Goal: Task Accomplishment & Management: Complete application form

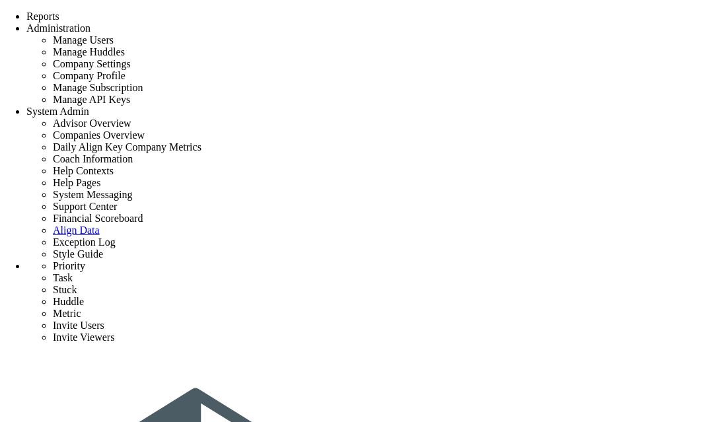
drag, startPoint x: 719, startPoint y: 128, endPoint x: 732, endPoint y: 124, distance: 13.2
click at [719, 124] on html "Welcome to Precon Playbook! You are currently logged into a sandbox company. Yo…" at bounding box center [360, 211] width 720 height 422
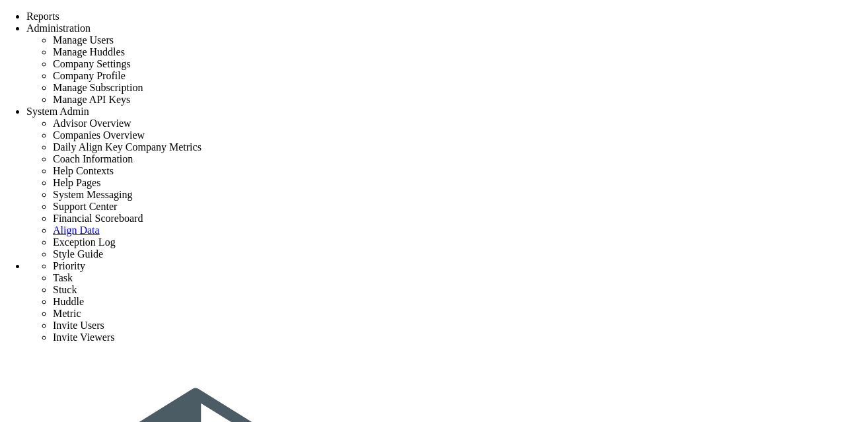
type input "[PERSON_NAME]"
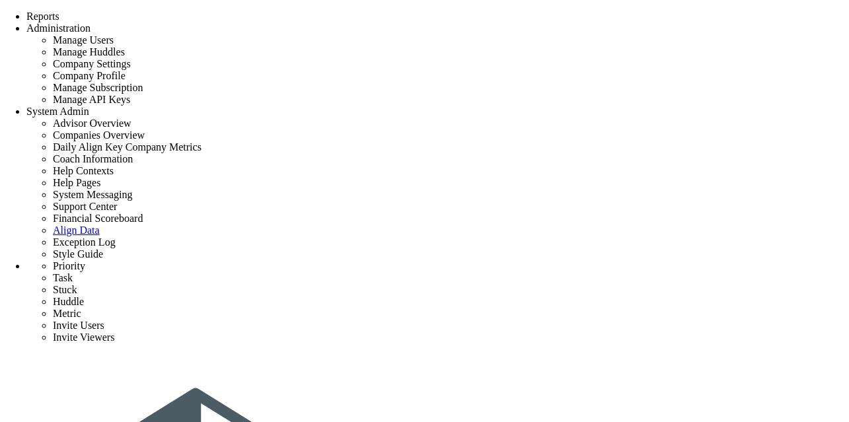
click at [674, 87] on li "[PERSON_NAME]" at bounding box center [674, 85] width 283 height 11
click at [560, 106] on li "Design Build" at bounding box center [674, 106] width 283 height 11
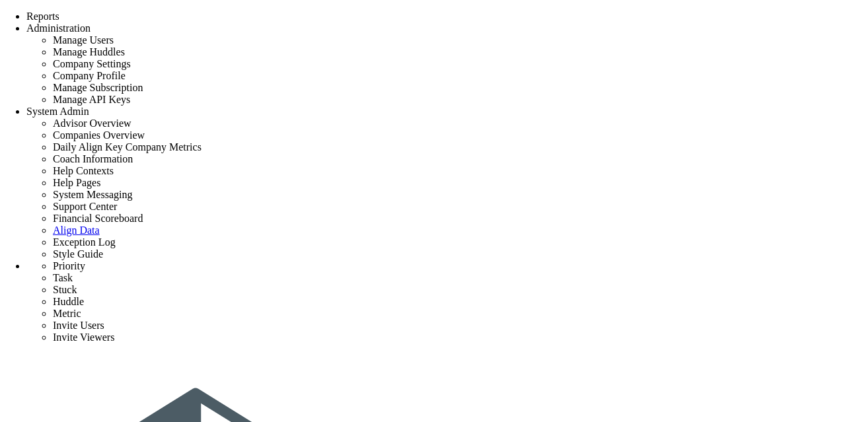
click at [534, 91] on li "[PERSON_NAME]" at bounding box center [674, 85] width 283 height 11
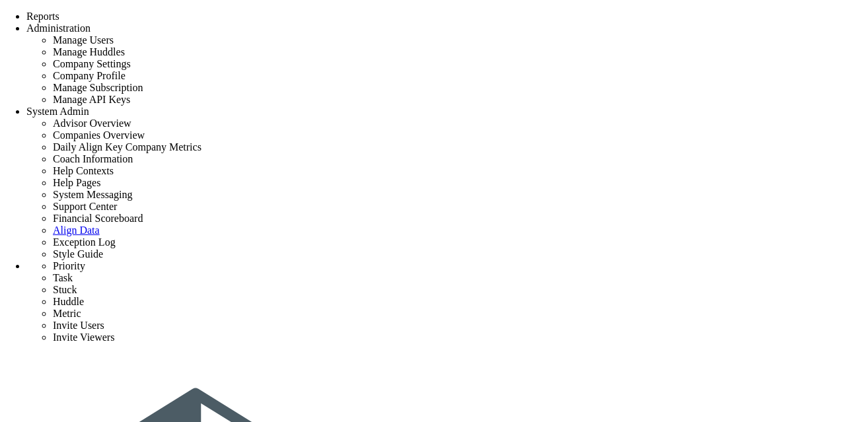
click at [554, 99] on li "[PERSON_NAME]" at bounding box center [674, 94] width 283 height 11
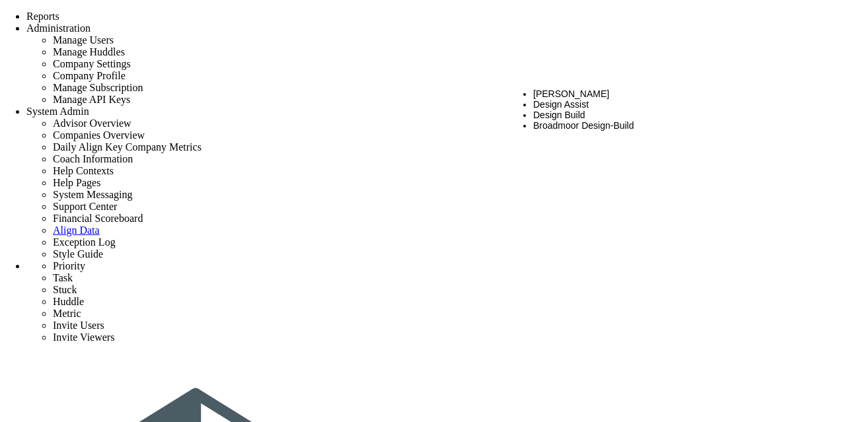
click at [625, 99] on li "Design Assist" at bounding box center [674, 104] width 283 height 11
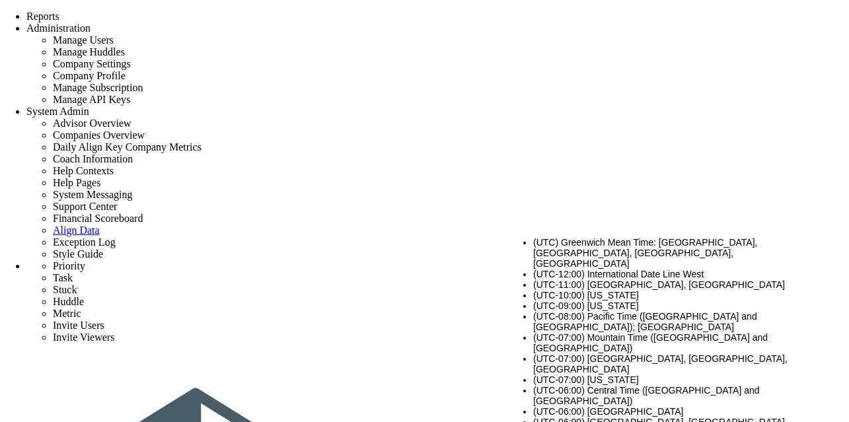
scroll to position [1321, 0]
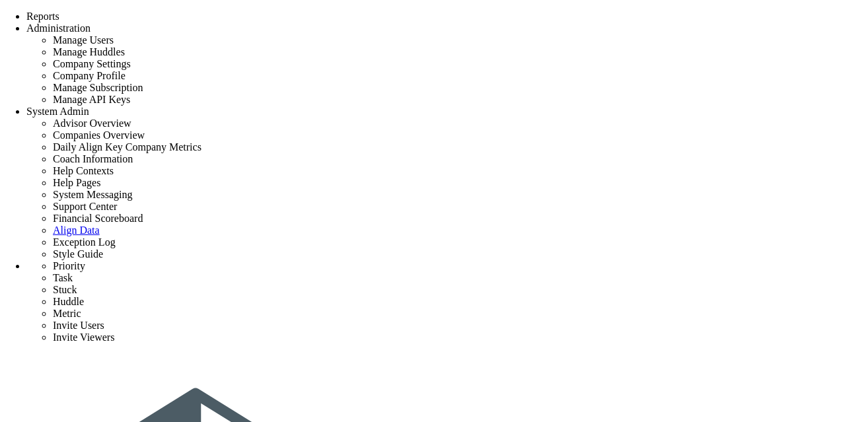
type input "[PERSON_NAME]"
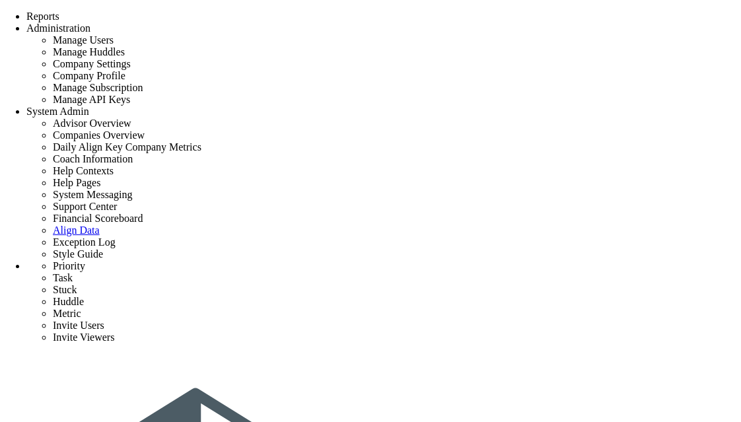
click at [571, 91] on li "[PERSON_NAME]" at bounding box center [567, 86] width 289 height 11
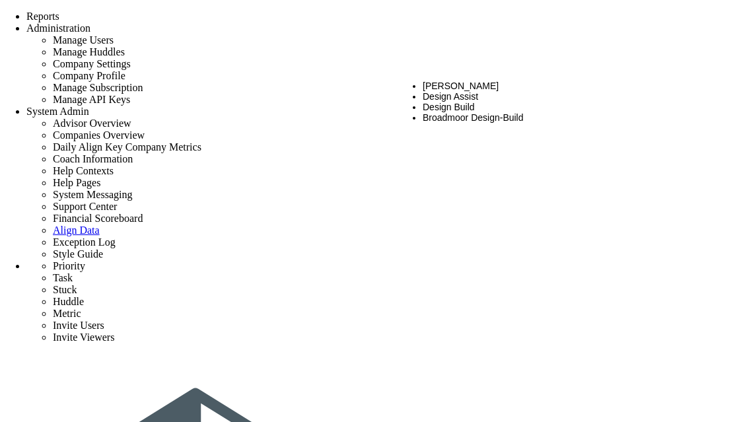
click at [505, 91] on li "Design Assist" at bounding box center [567, 96] width 289 height 11
type input "[PERSON_NAME]"
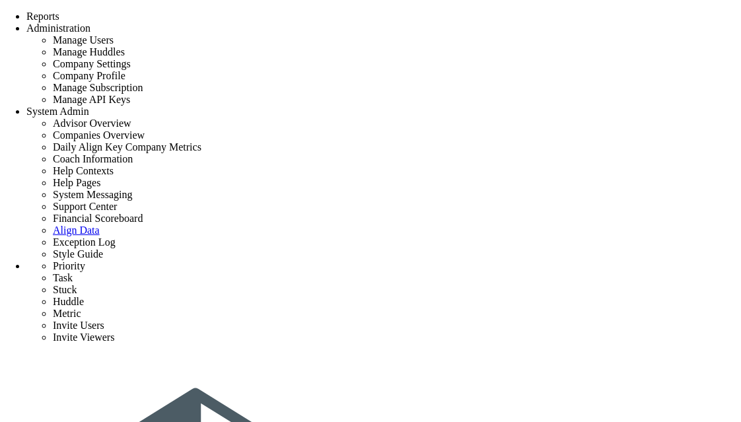
click at [505, 102] on li "Design Assist" at bounding box center [567, 96] width 289 height 11
